Goal: Transaction & Acquisition: Purchase product/service

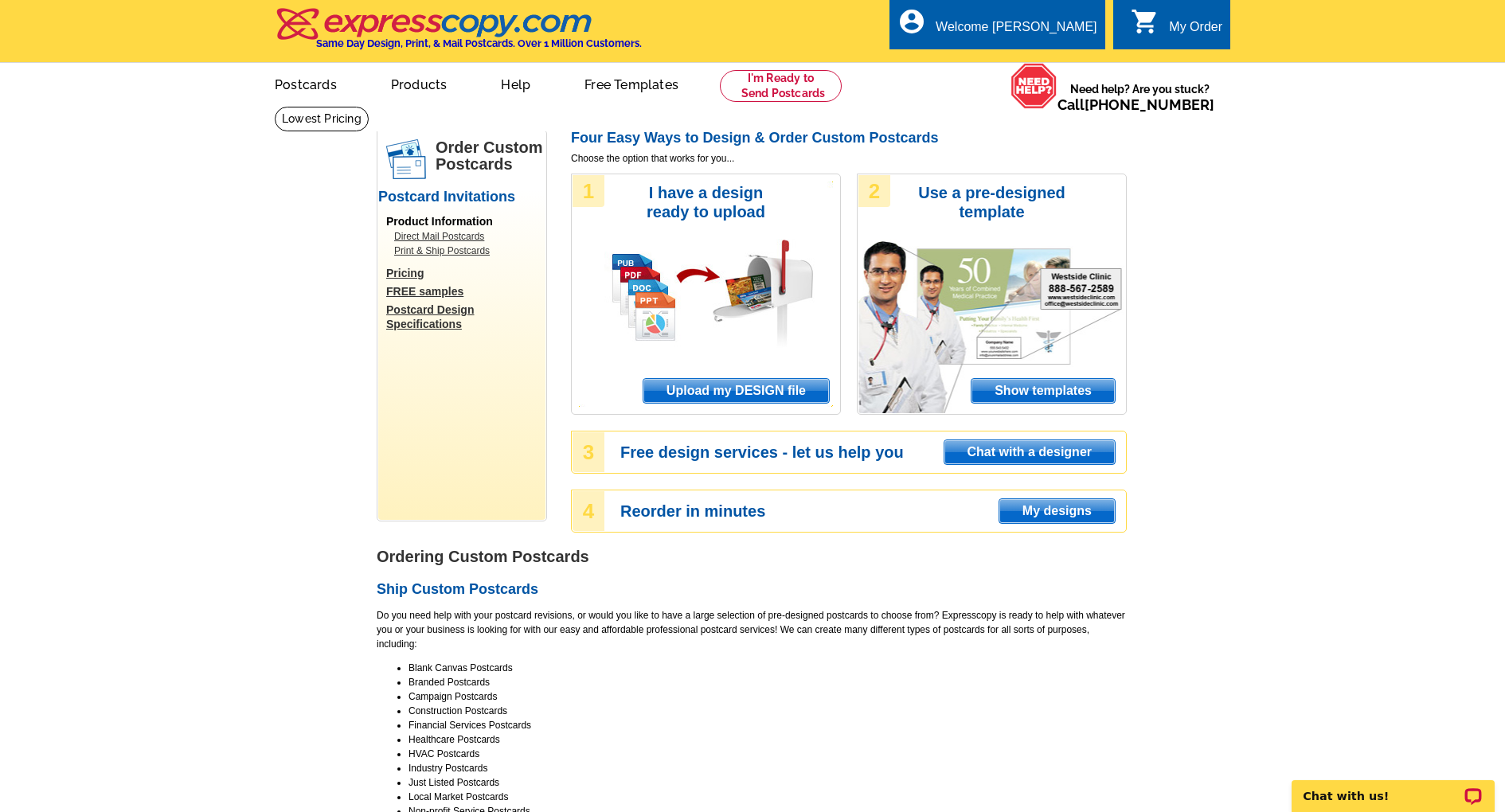
click at [1066, 513] on span "My designs" at bounding box center [1057, 511] width 116 height 24
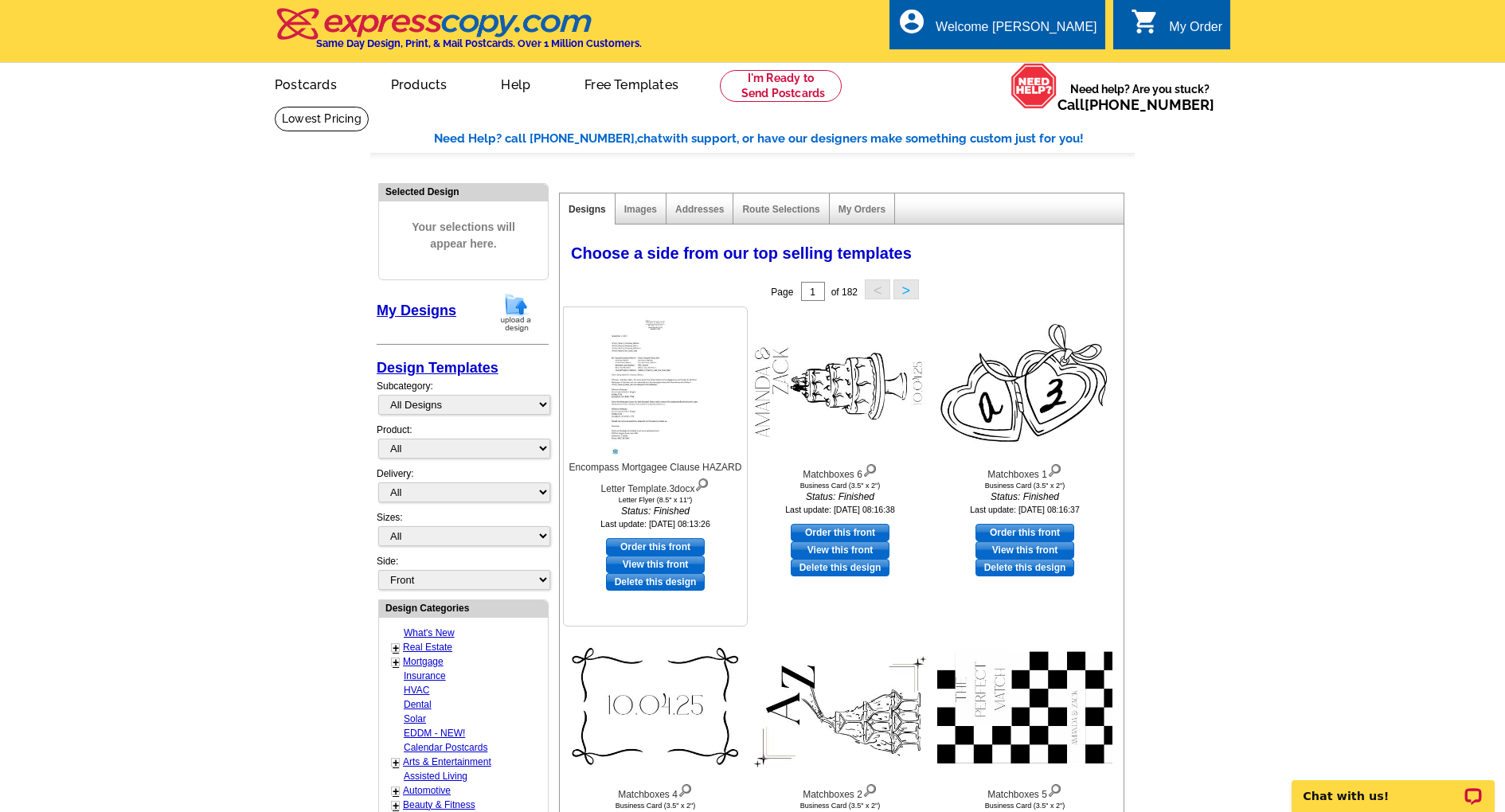
scroll to position [0, 1]
select select "2"
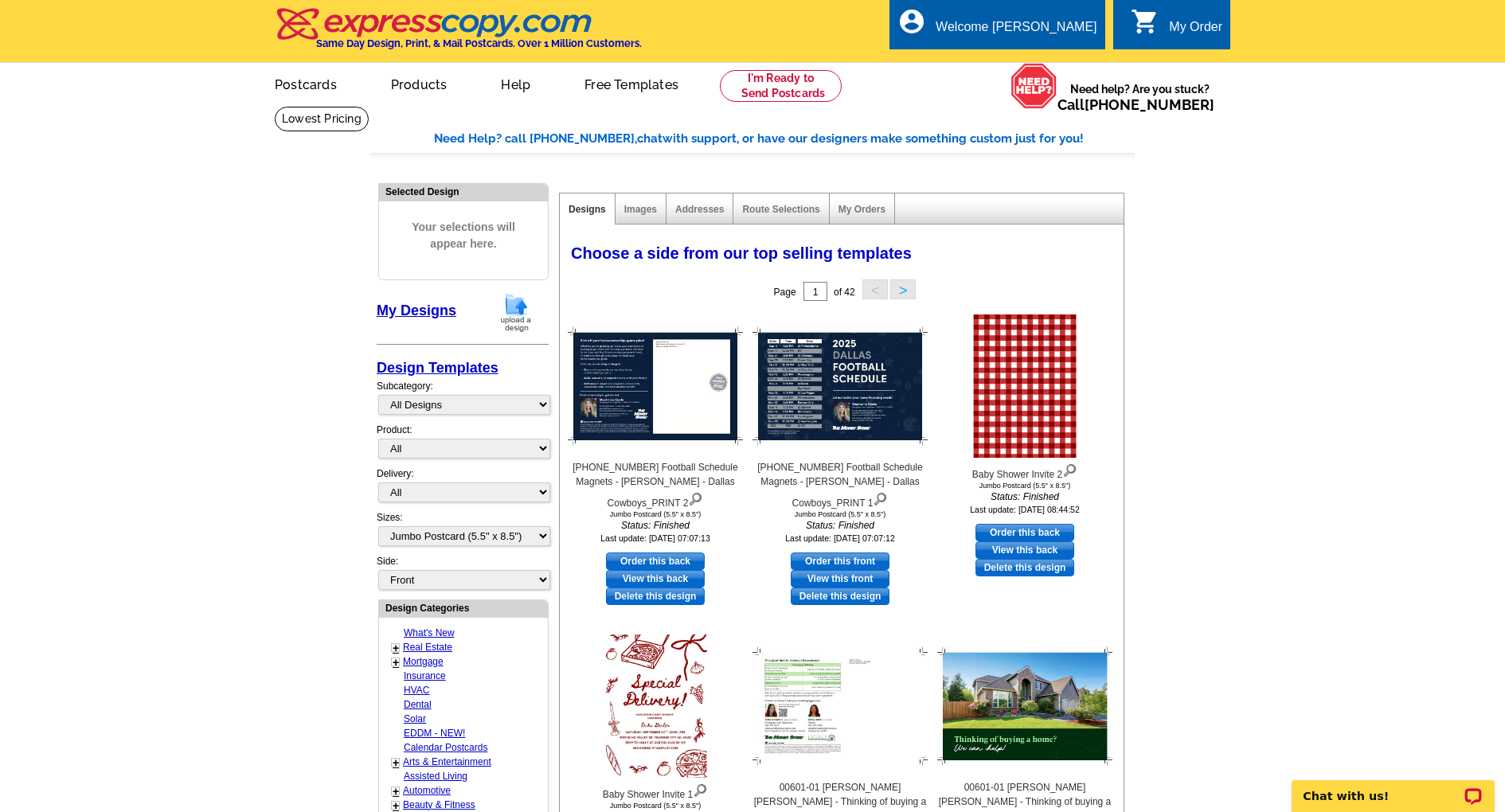
click at [845, 556] on link "Order this front" at bounding box center [840, 561] width 99 height 17
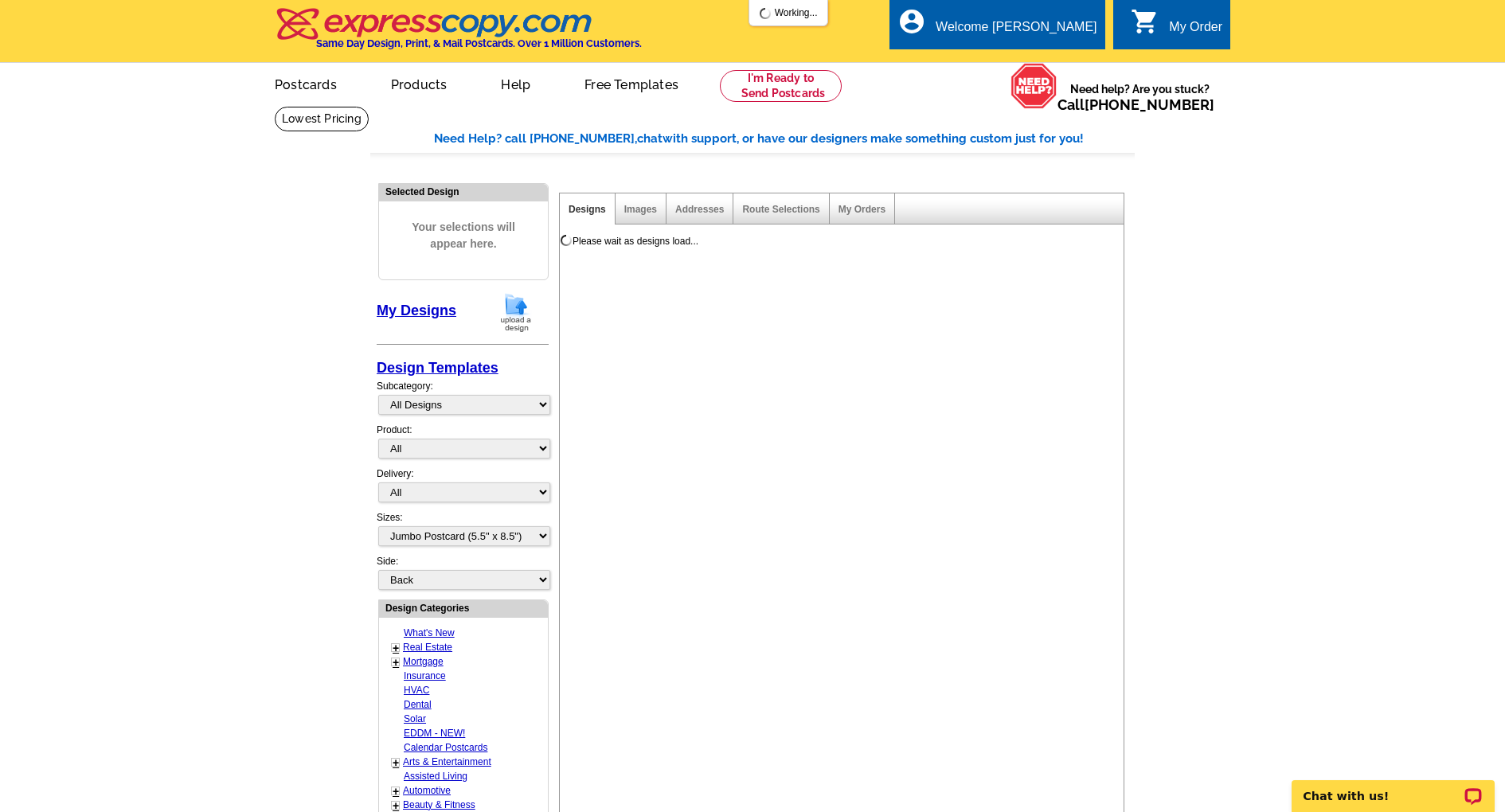
scroll to position [0, 0]
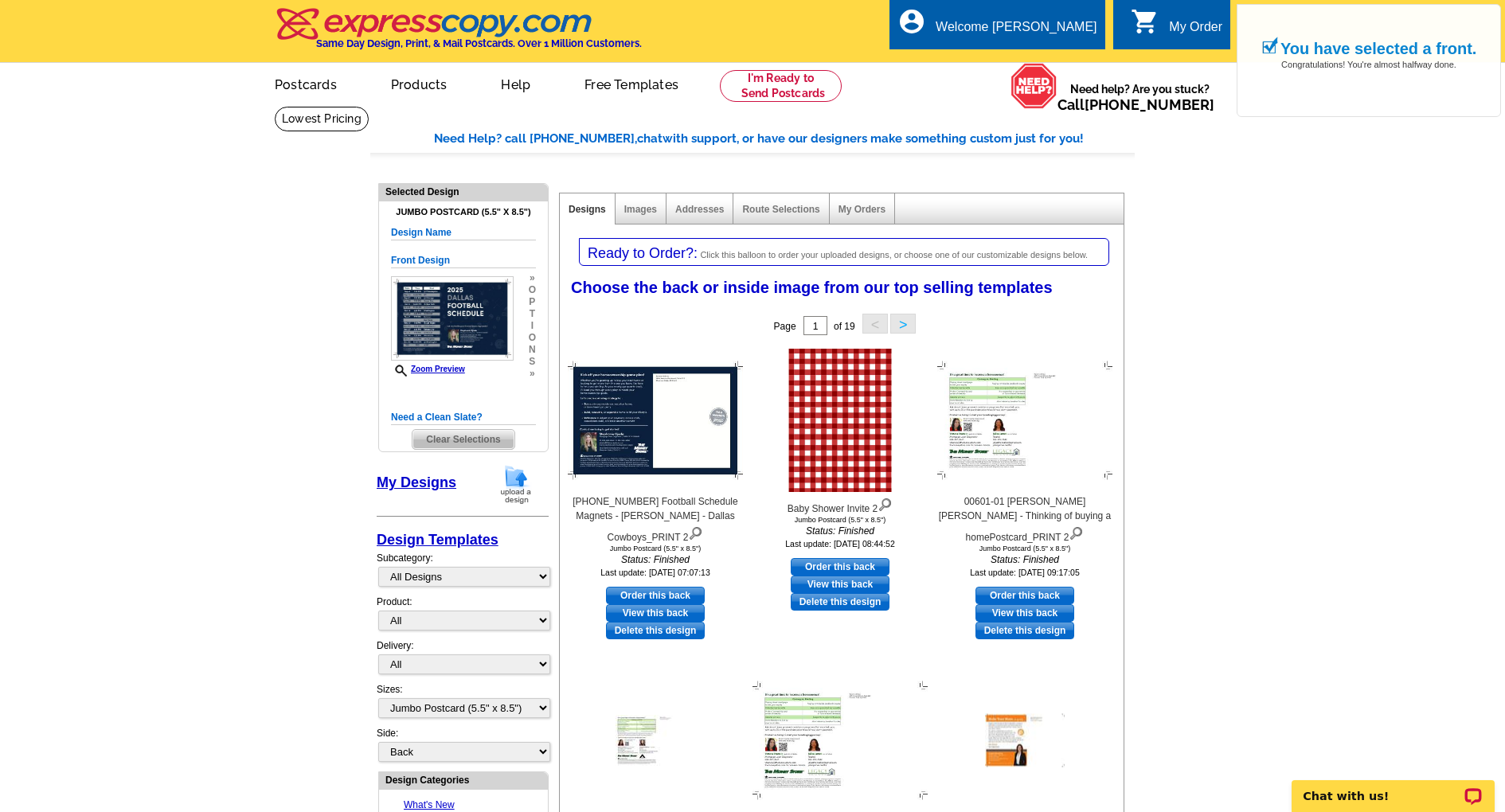
click at [677, 589] on link "Order this back" at bounding box center [655, 595] width 99 height 17
select select "front"
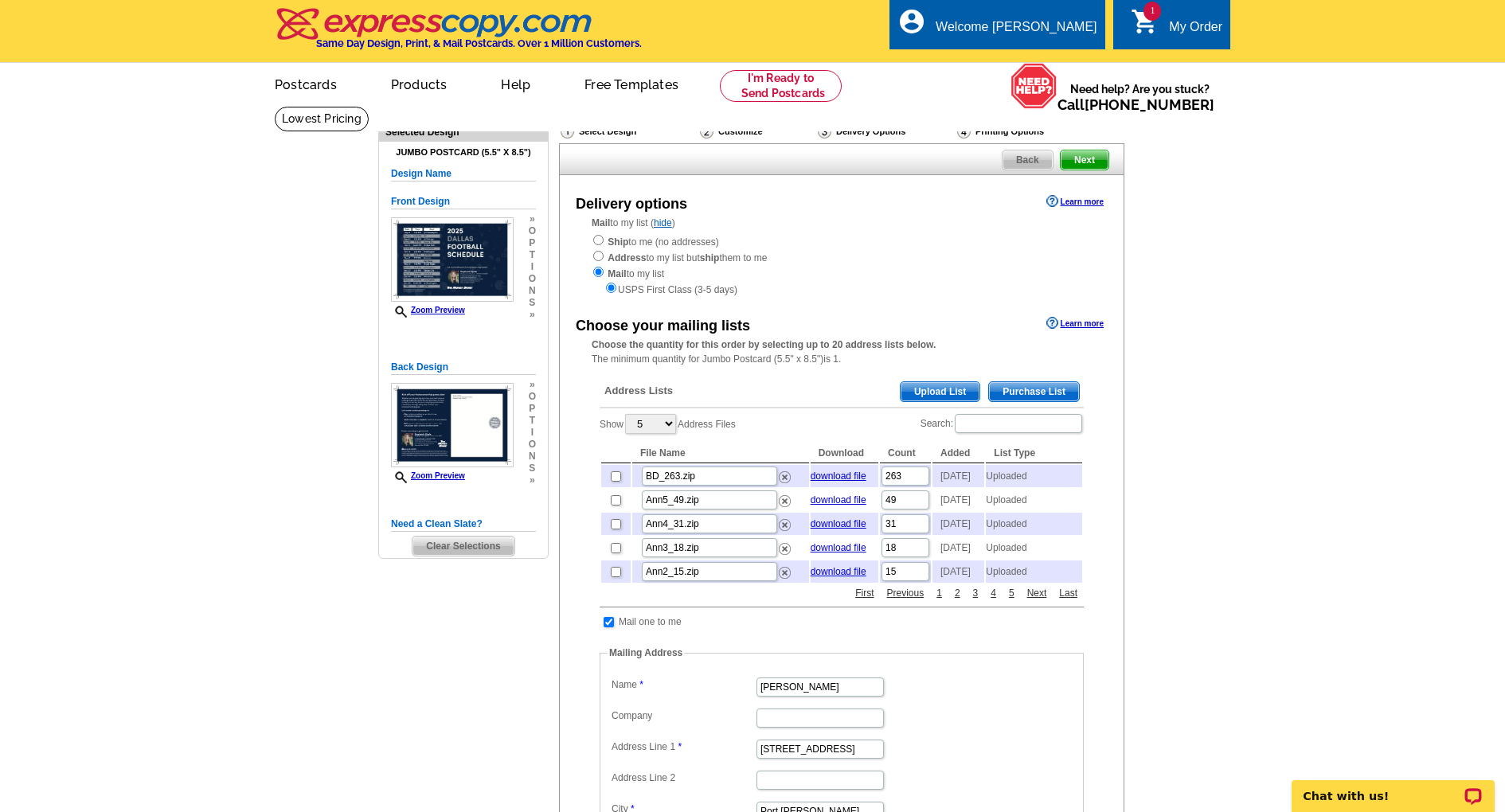
click at [597, 241] on input "radio" at bounding box center [598, 239] width 10 height 10
radio input "true"
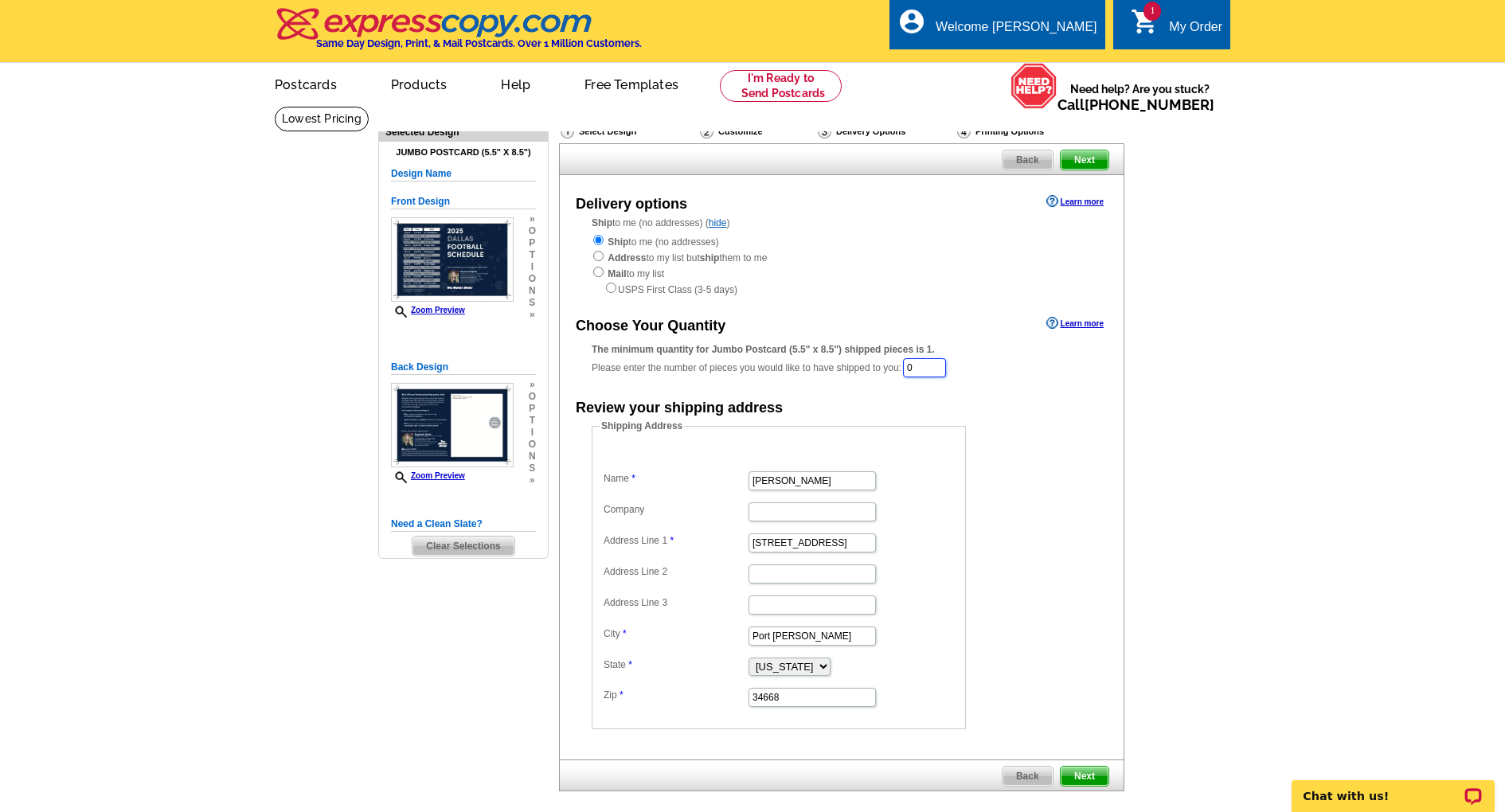
drag, startPoint x: 933, startPoint y: 360, endPoint x: 835, endPoint y: 354, distance: 98.2
click at [835, 354] on div "The minimum quantity for Jumbo Postcard (5.5" x 8.5") shipped pieces is 1. Plea…" at bounding box center [841, 360] width 500 height 36
type input "20"
click at [1090, 158] on span "Next" at bounding box center [1084, 160] width 47 height 19
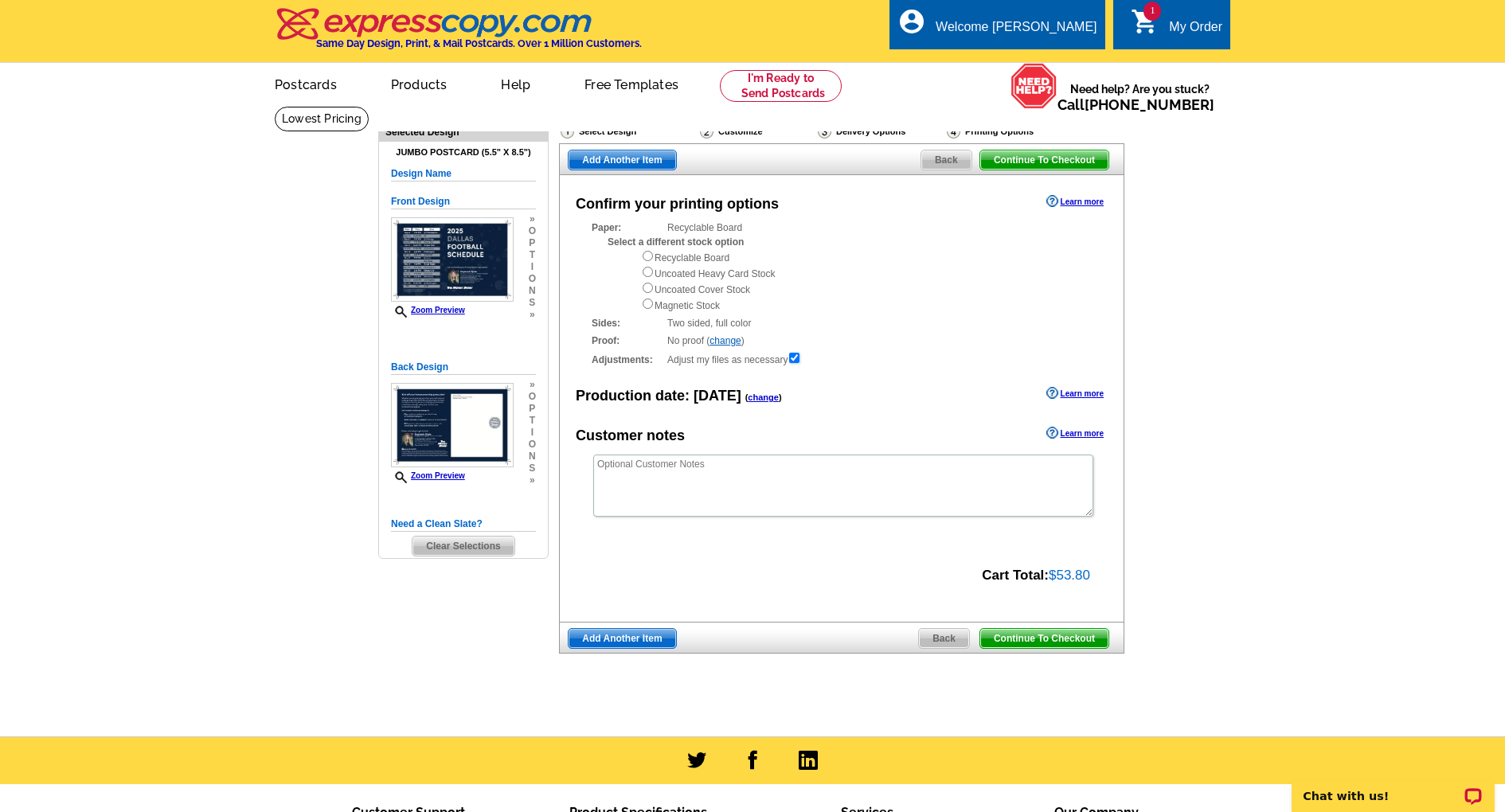
click at [761, 386] on div "Production date: Today ( change )" at bounding box center [679, 396] width 206 height 22
click at [759, 392] on link "change" at bounding box center [763, 397] width 31 height 9
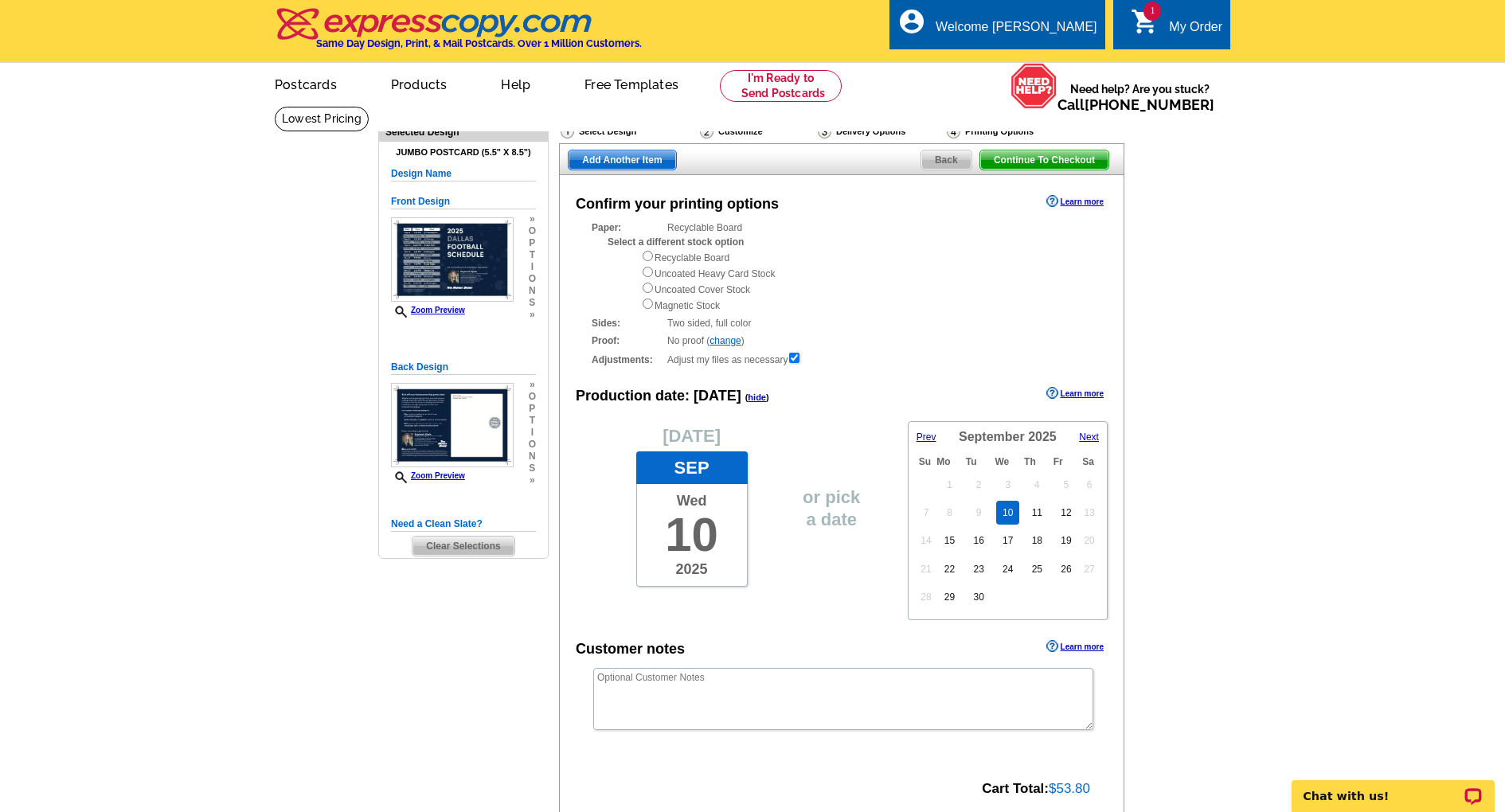
click at [751, 392] on link "hide" at bounding box center [757, 397] width 18 height 9
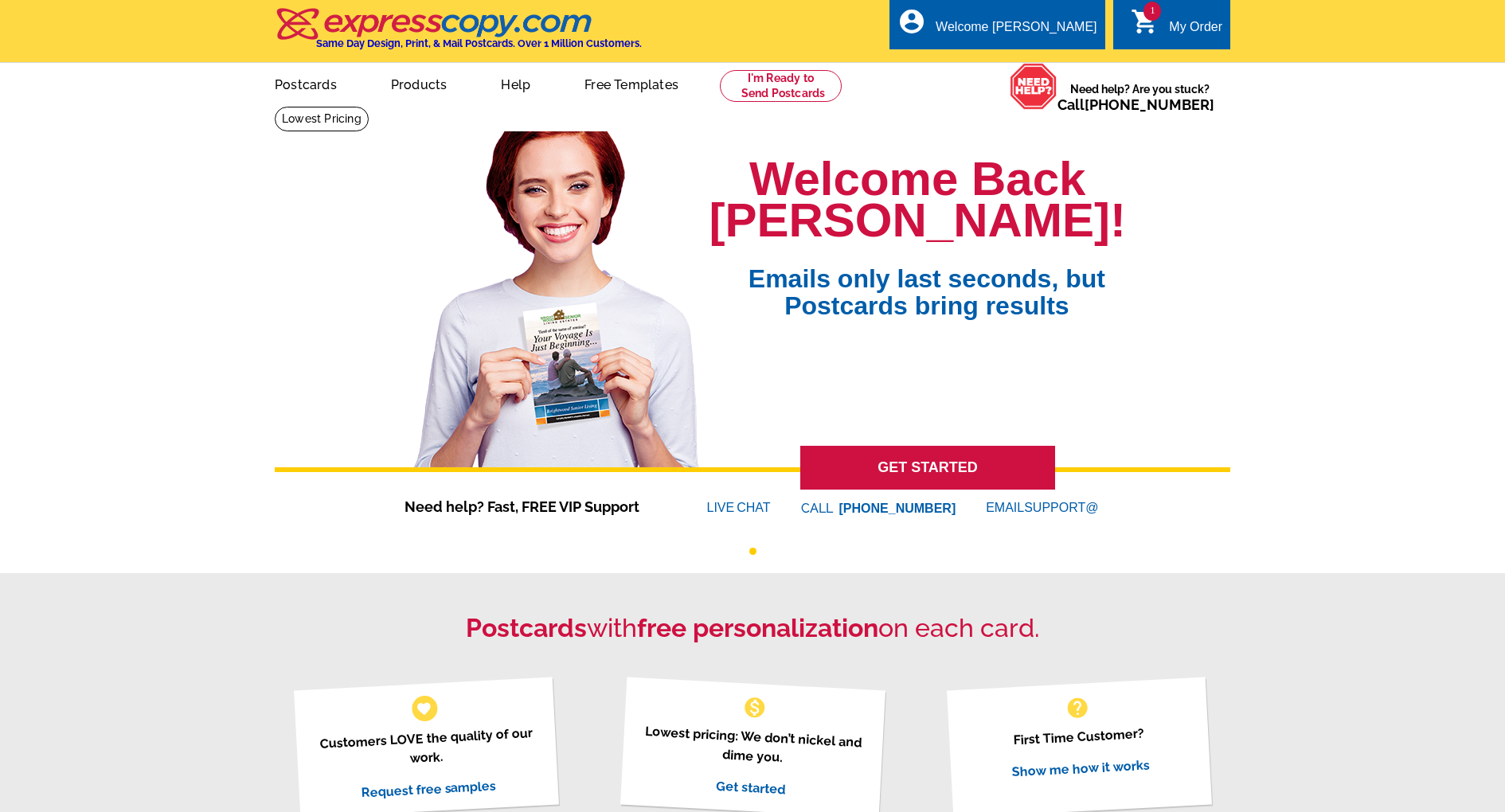
click at [1176, 26] on div "My Order" at bounding box center [1196, 31] width 53 height 22
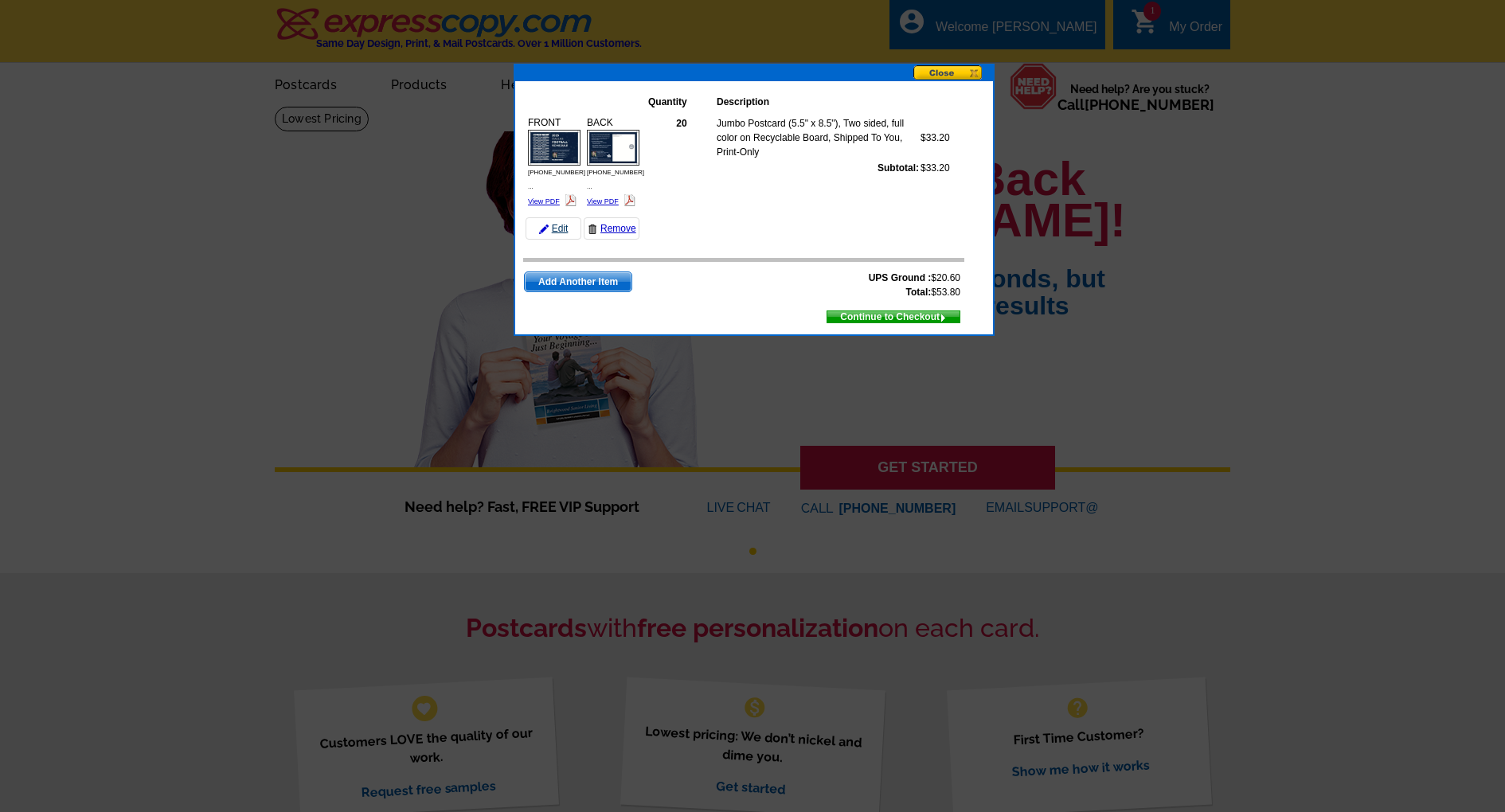
click at [558, 217] on link "Edit" at bounding box center [553, 228] width 56 height 22
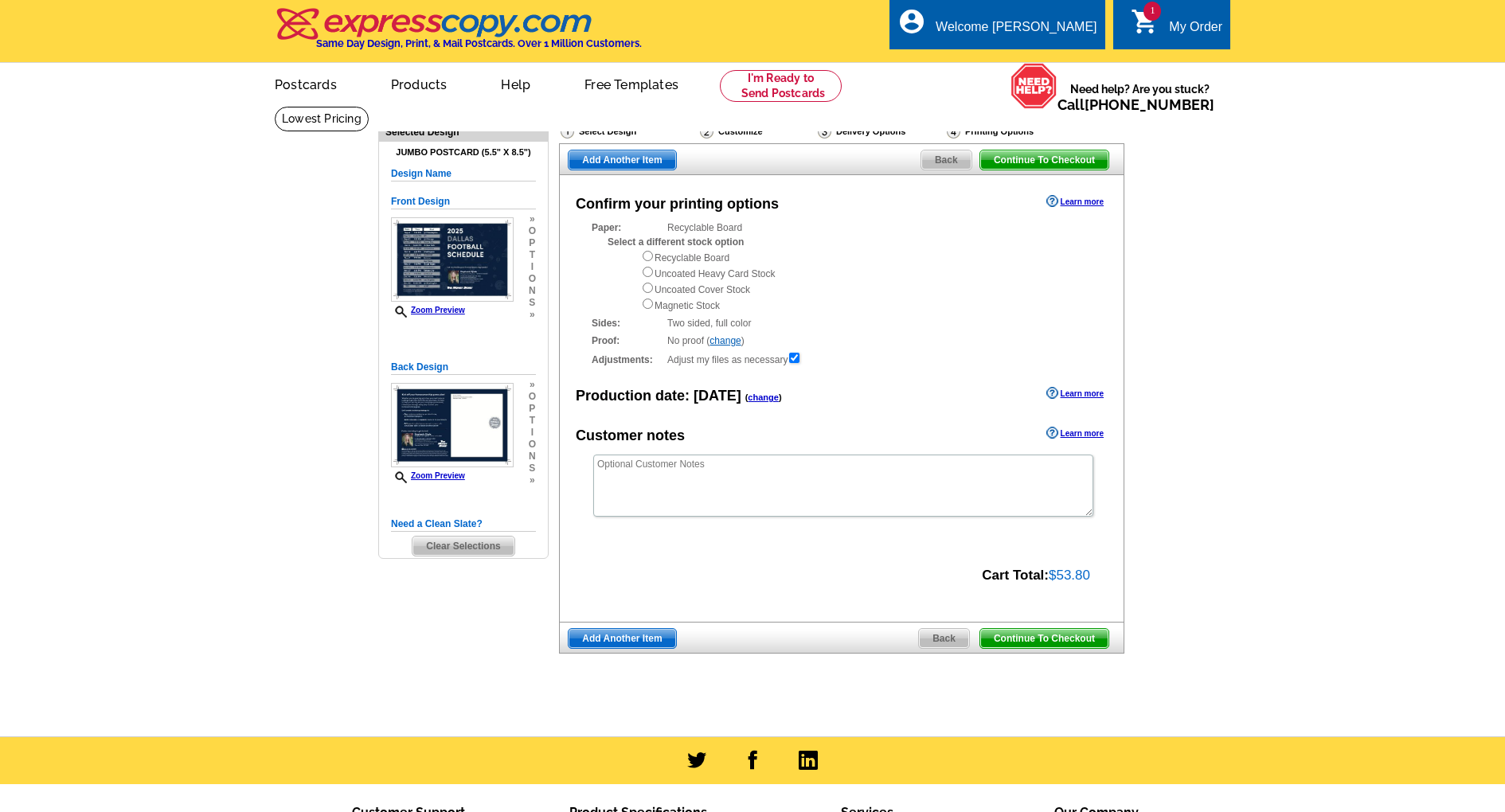
click at [1183, 29] on div "My Order" at bounding box center [1196, 31] width 53 height 22
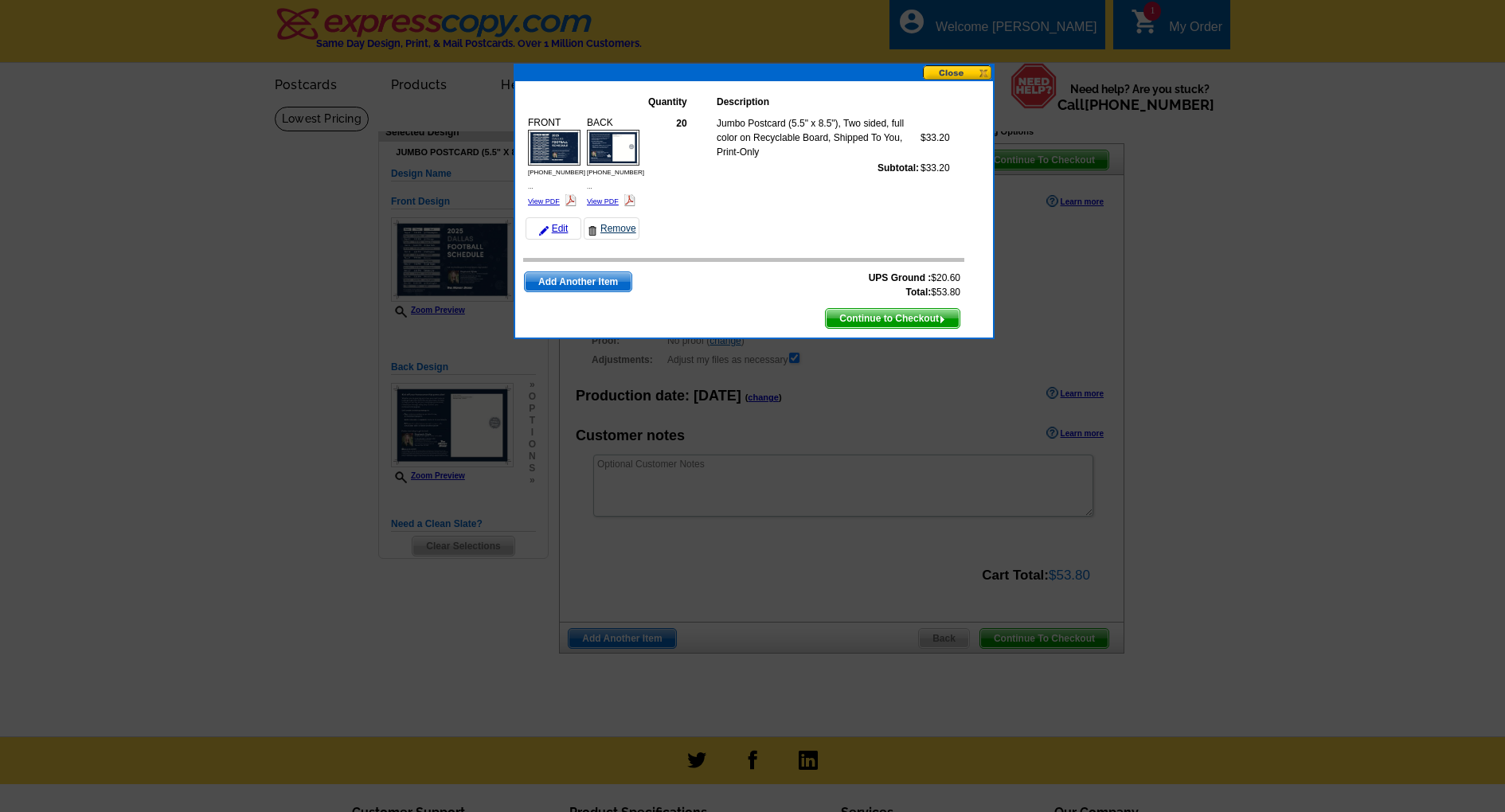
click at [628, 217] on link "Remove" at bounding box center [611, 228] width 56 height 22
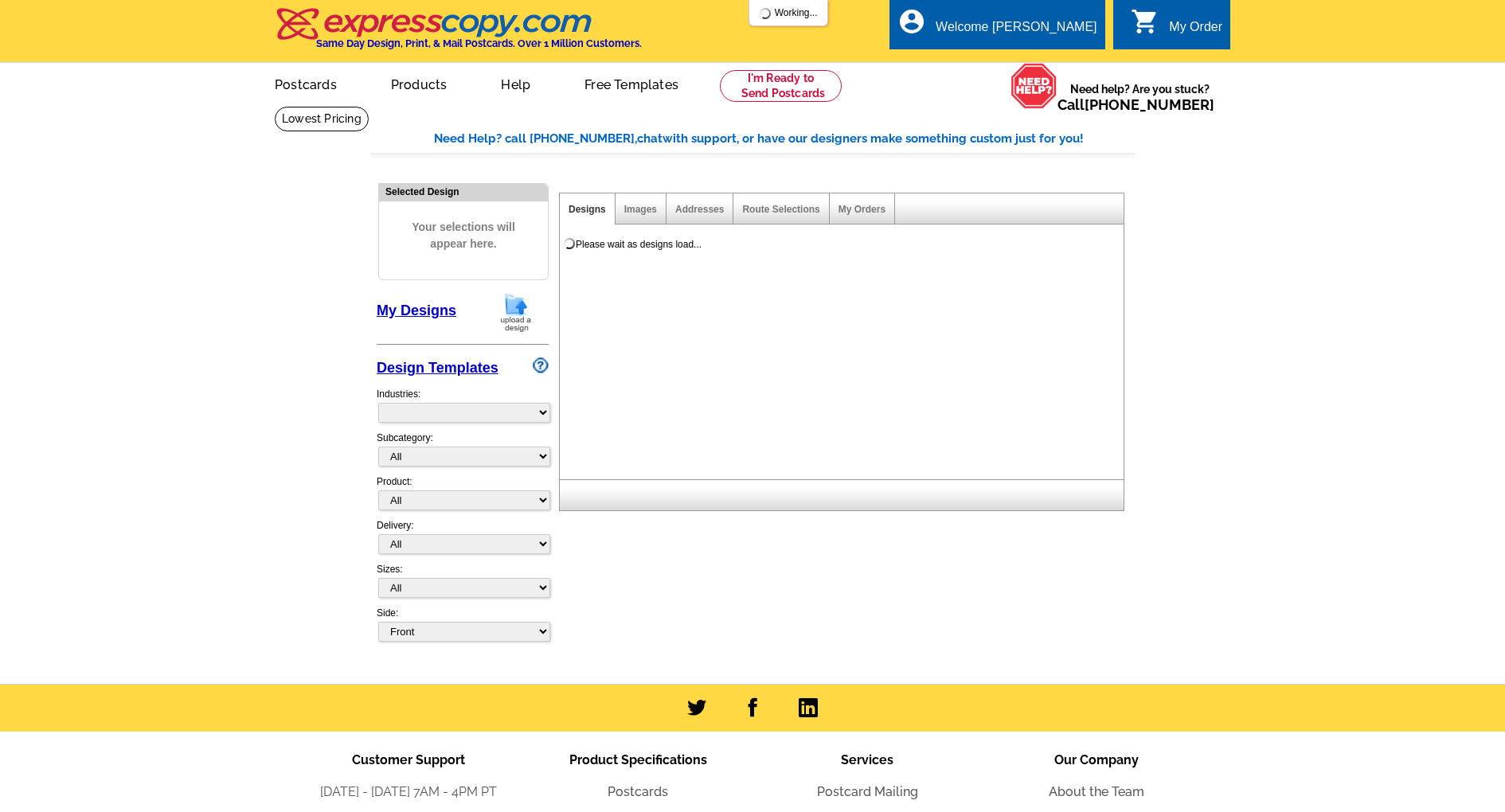
select select "785"
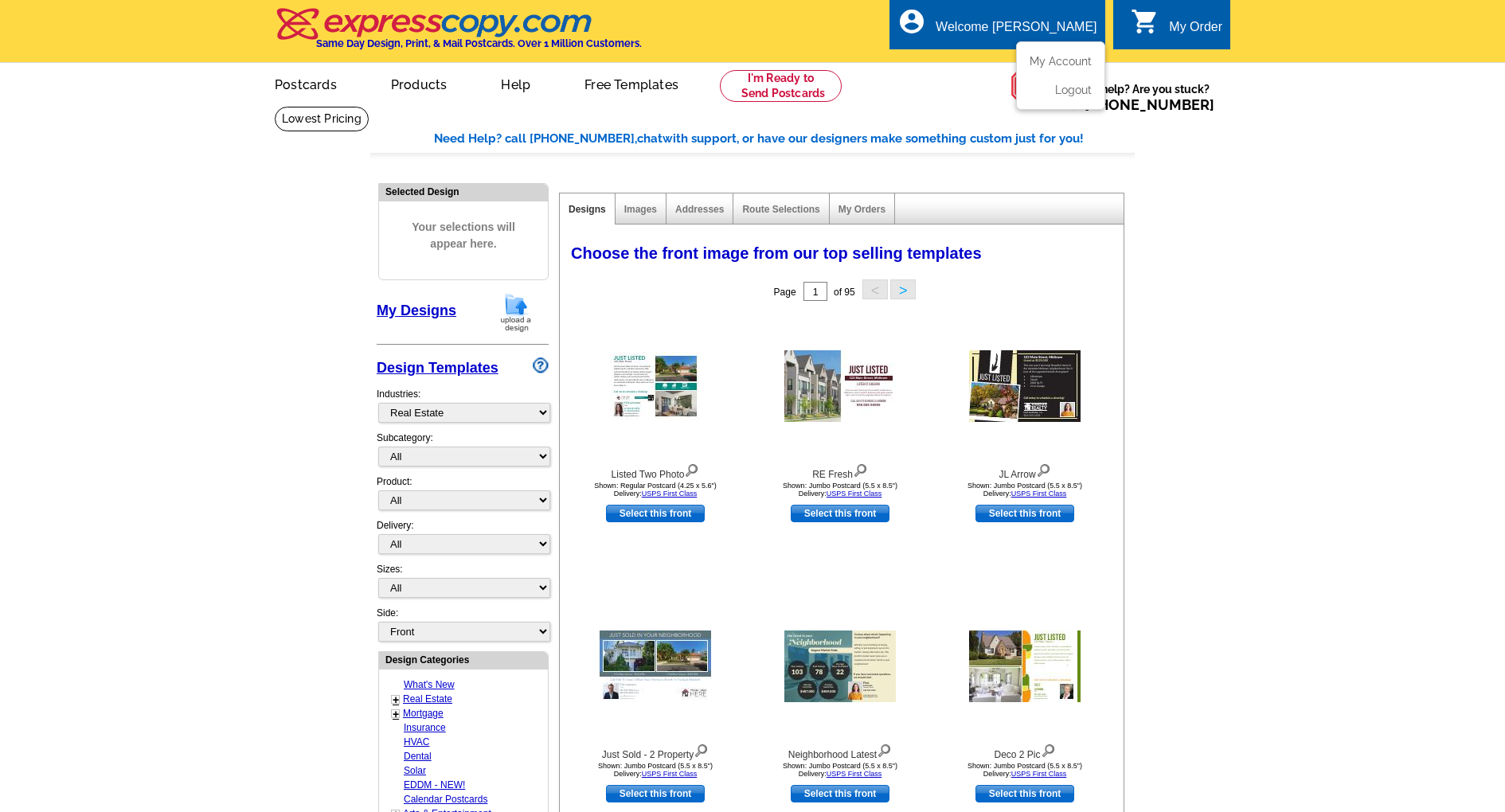
scroll to position [-5, 0]
click at [1060, 102] on ul "My Account Logout" at bounding box center [1061, 75] width 89 height 68
click at [1066, 90] on link "Logout" at bounding box center [1071, 90] width 41 height 15
